Goal: Navigation & Orientation: Find specific page/section

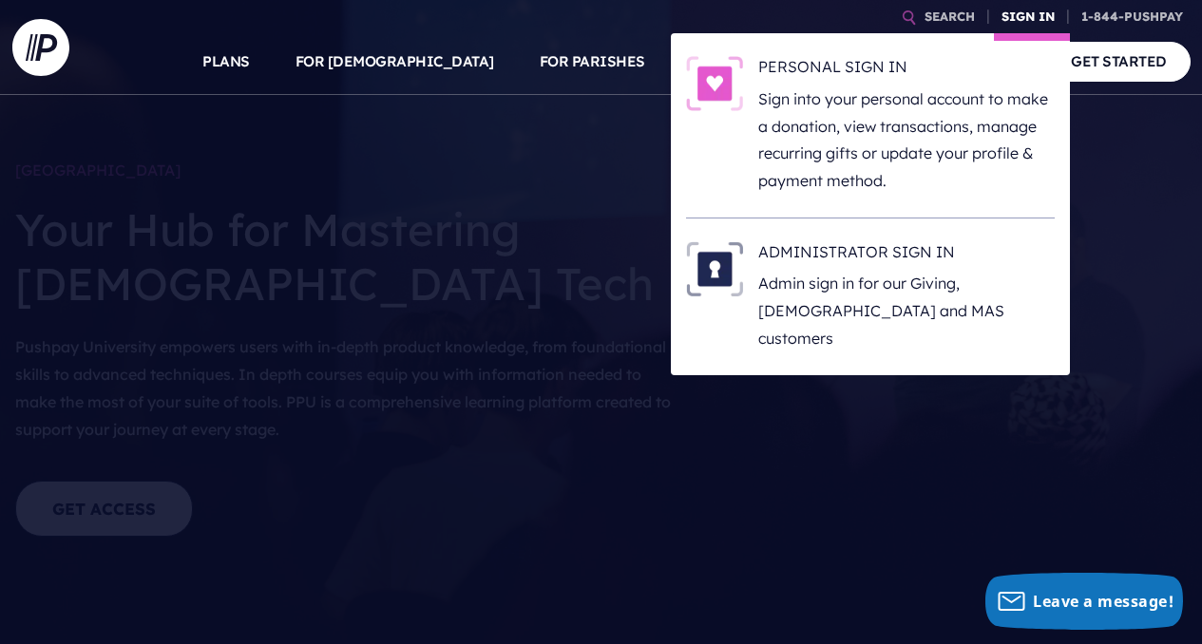
click at [1043, 20] on link "SIGN IN" at bounding box center [1028, 16] width 68 height 33
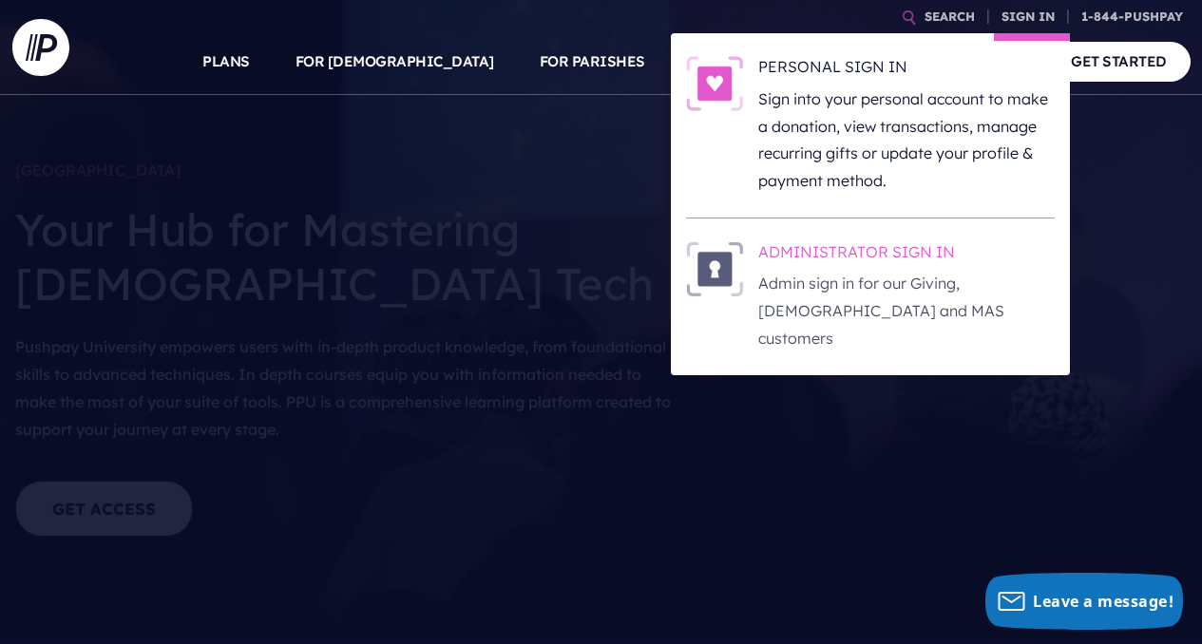
click at [912, 260] on h6 "ADMINISTRATOR SIGN IN" at bounding box center [906, 255] width 296 height 29
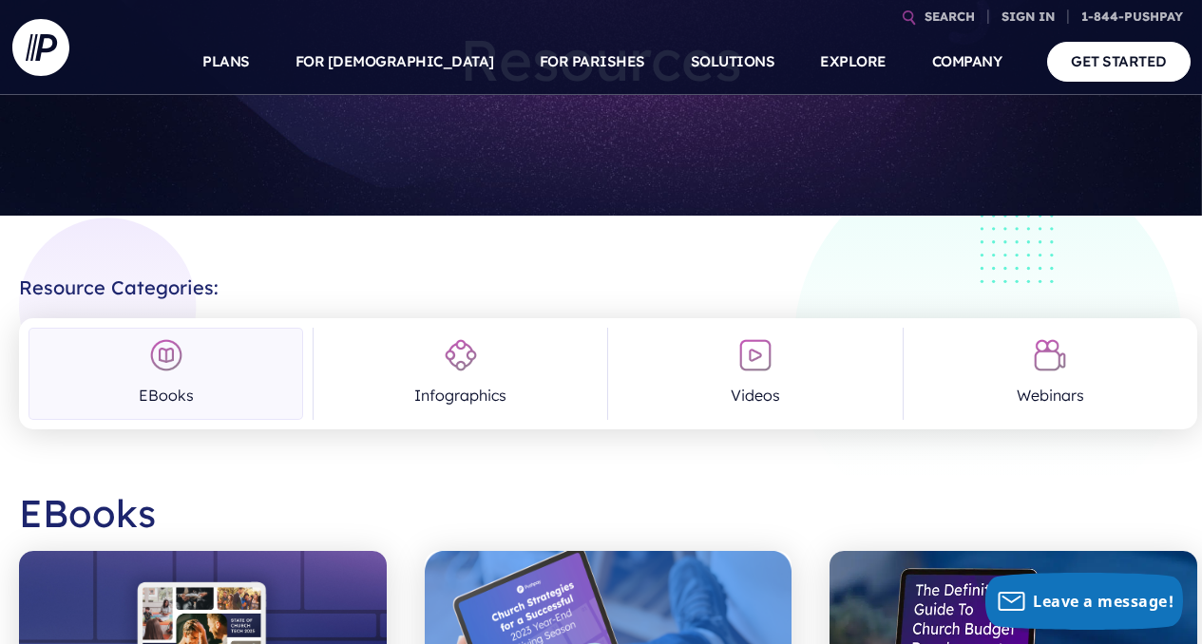
scroll to position [129, 0]
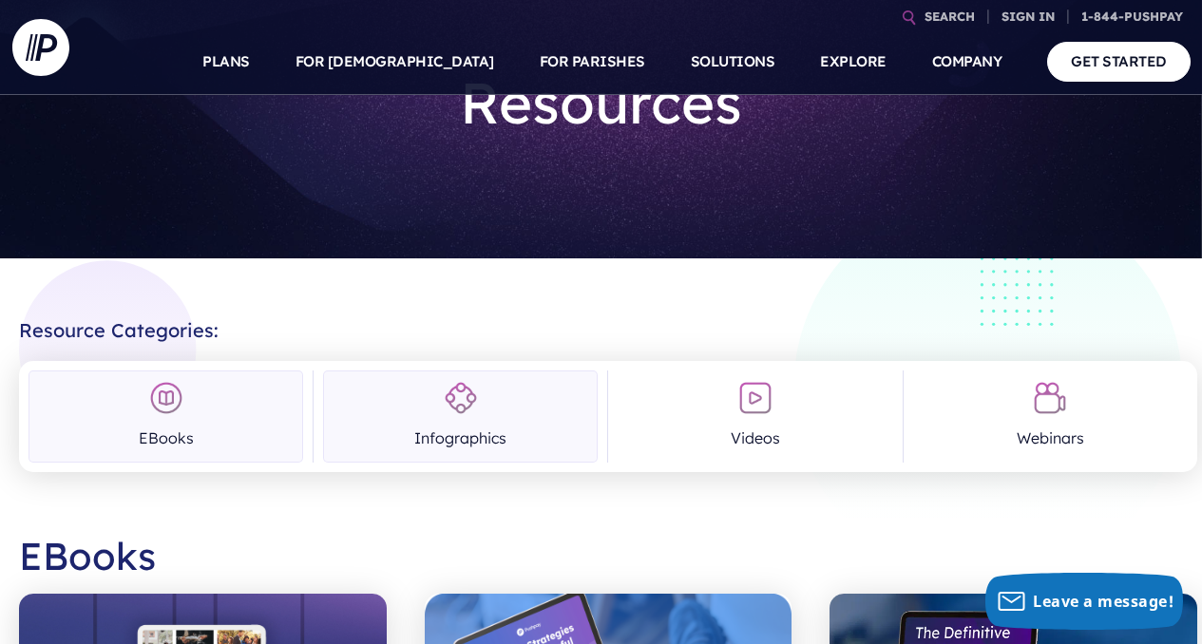
click at [506, 397] on link "Infographics" at bounding box center [460, 417] width 275 height 92
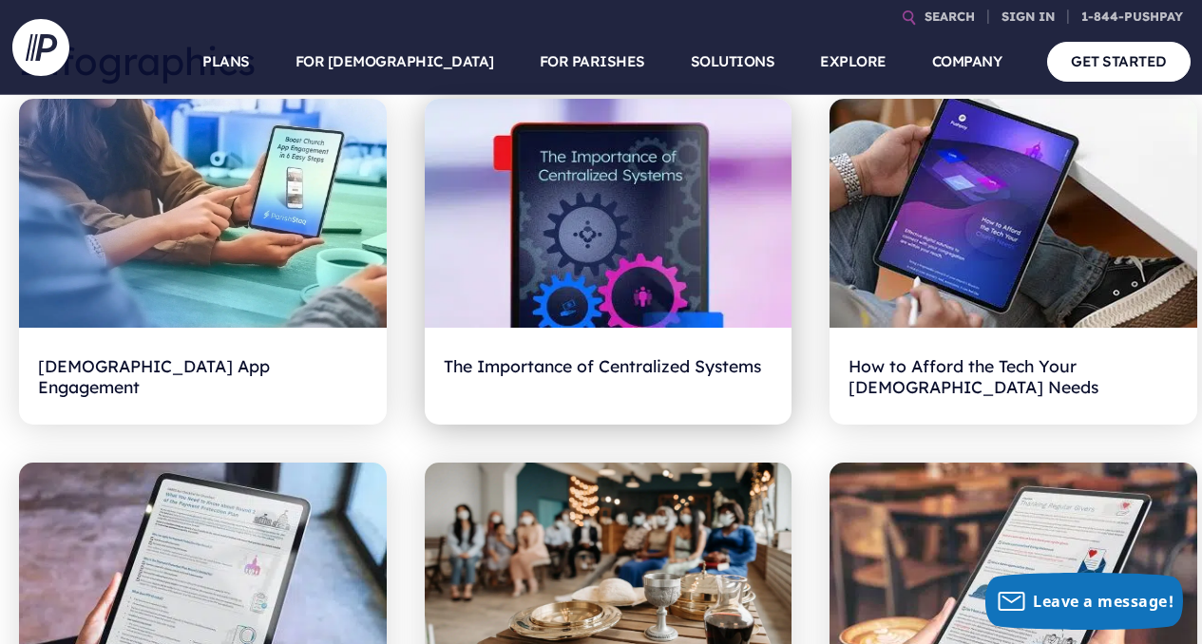
scroll to position [145, 0]
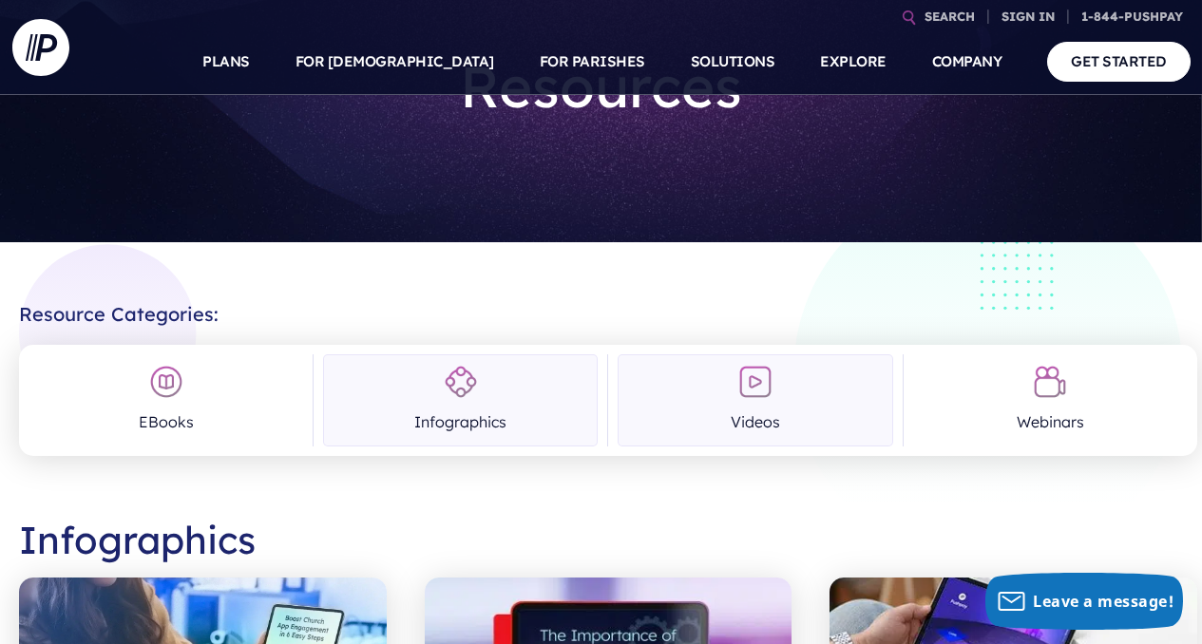
click at [695, 381] on link "Videos" at bounding box center [755, 400] width 275 height 92
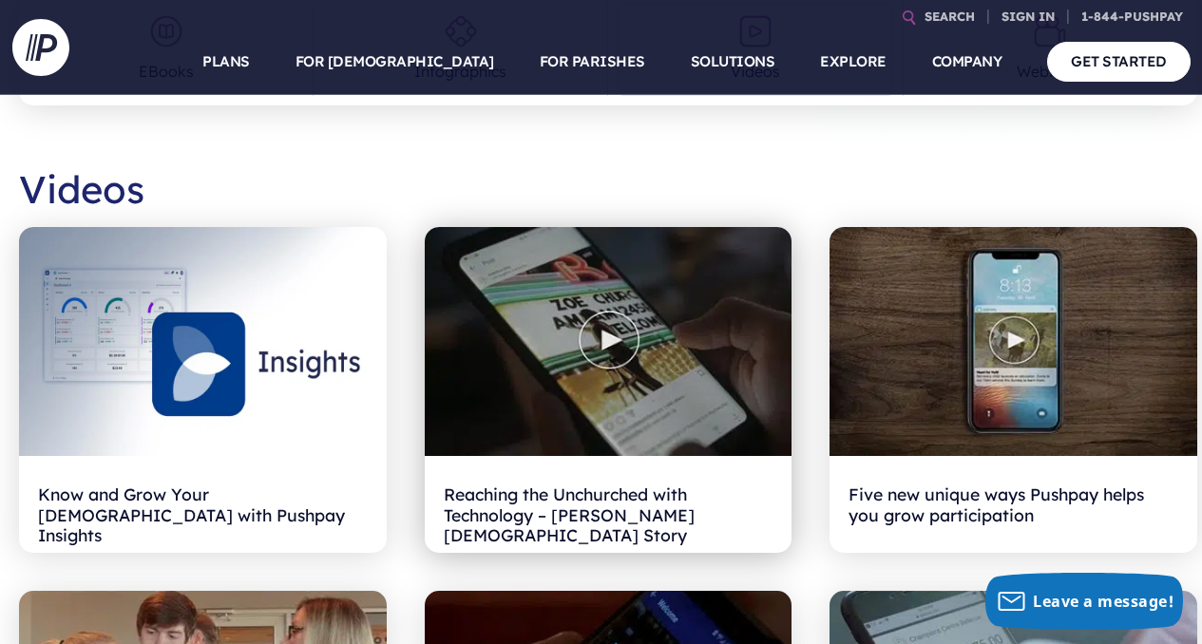
scroll to position [159, 0]
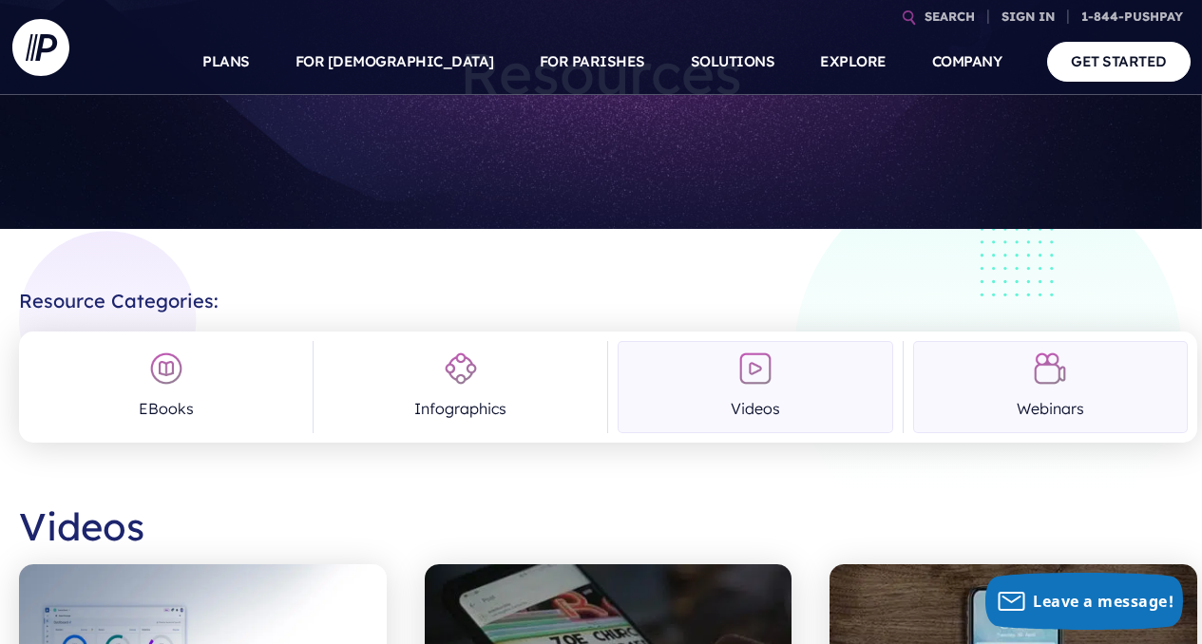
click at [938, 355] on link "Webinars" at bounding box center [1050, 387] width 275 height 92
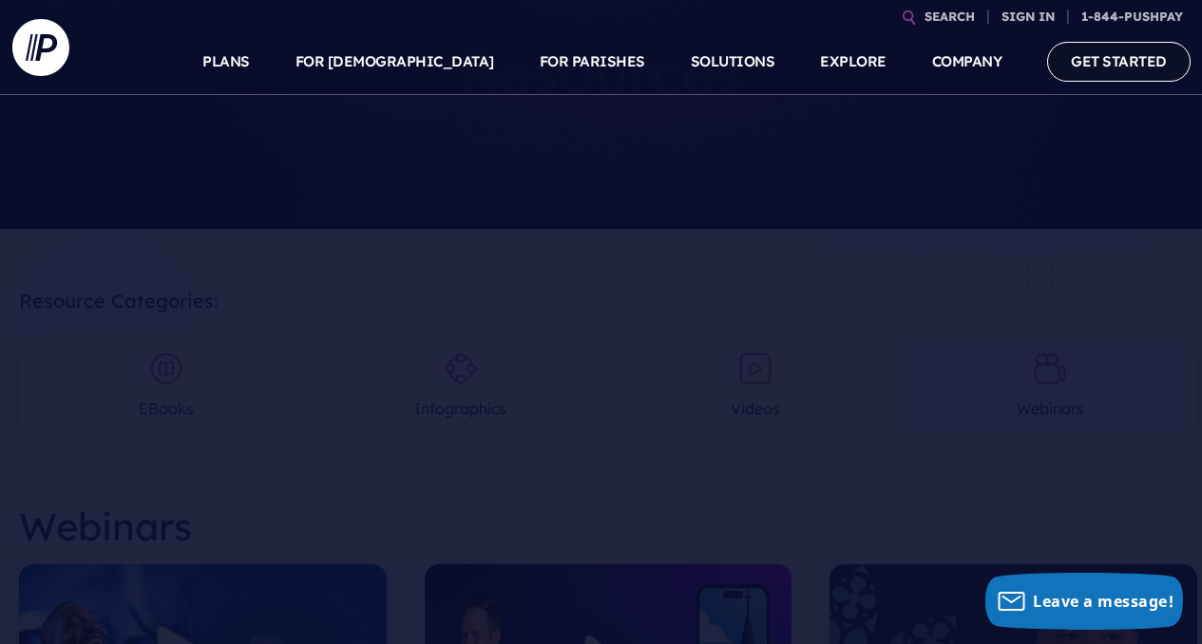
click at [1105, 44] on link "GET STARTED" at bounding box center [1118, 61] width 143 height 39
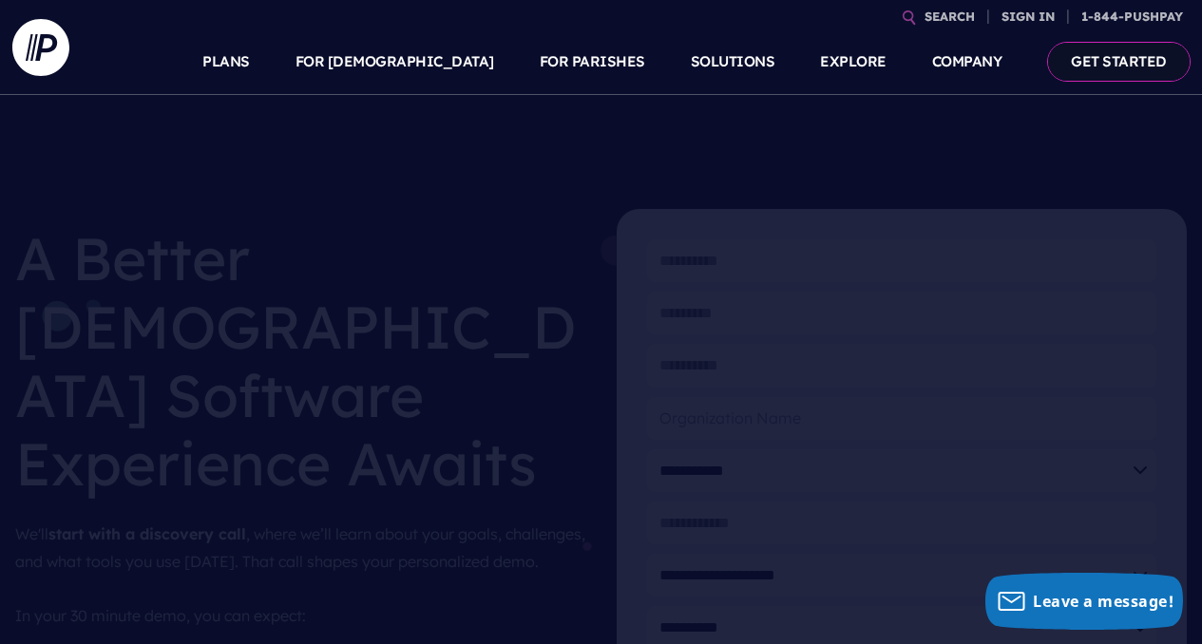
click at [1096, 67] on link "GET STARTED" at bounding box center [1118, 61] width 143 height 39
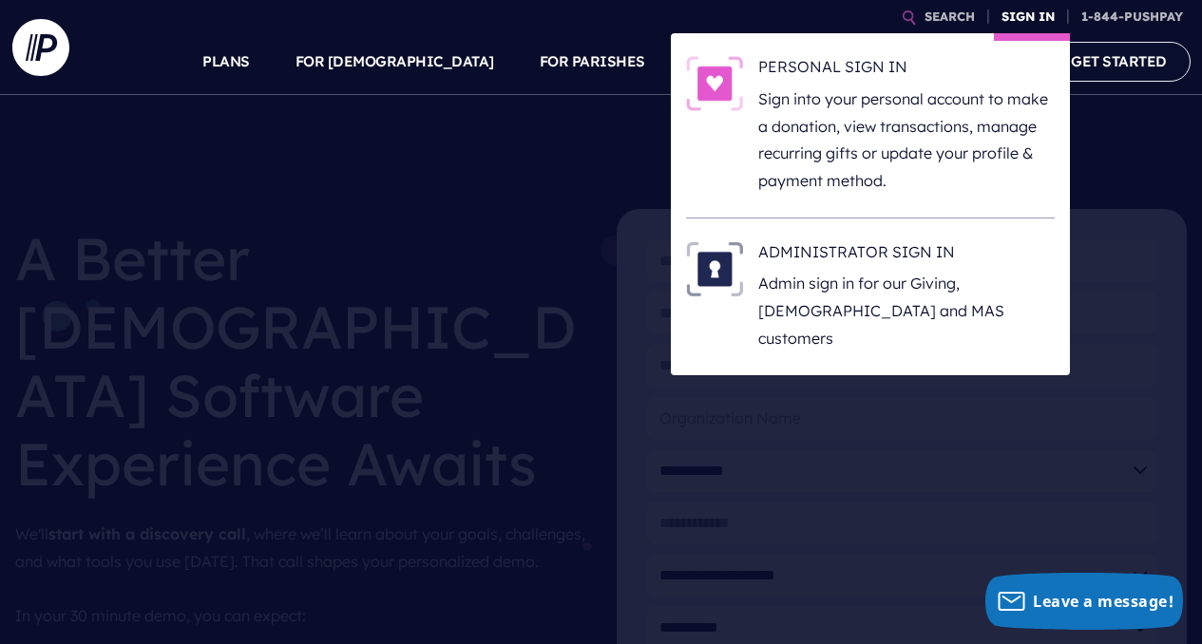
click at [1006, 11] on link "SIGN IN" at bounding box center [1028, 16] width 68 height 33
click at [858, 62] on h6 "PERSONAL SIGN IN" at bounding box center [906, 70] width 296 height 29
